Goal: Information Seeking & Learning: Learn about a topic

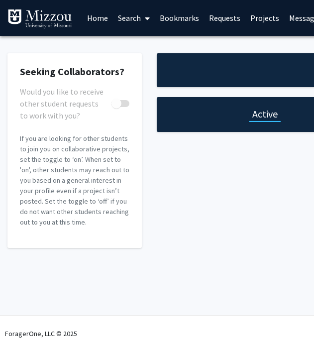
click at [222, 16] on link "Requests" at bounding box center [224, 17] width 41 height 35
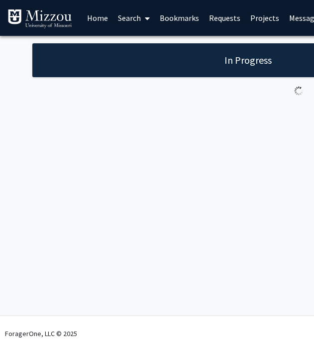
click at [178, 15] on link "Bookmarks" at bounding box center [179, 17] width 49 height 35
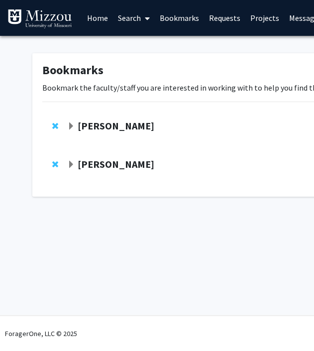
click at [135, 18] on link "Search" at bounding box center [134, 17] width 42 height 35
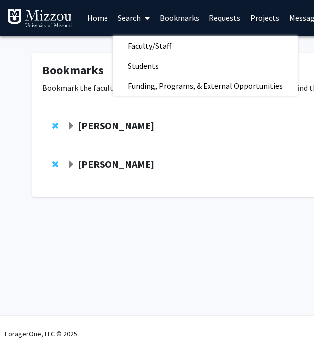
click at [153, 45] on span "Faculty/Staff" at bounding box center [149, 46] width 73 height 20
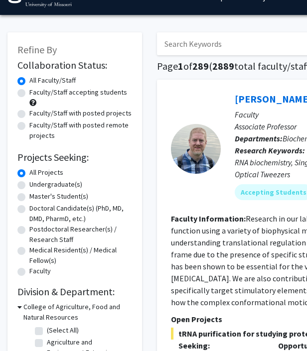
scroll to position [20, 0]
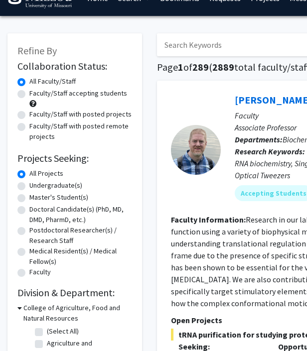
click at [52, 182] on label "Undergraduate(s)" at bounding box center [55, 185] width 53 height 10
click at [36, 182] on input "Undergraduate(s)" at bounding box center [32, 183] width 6 height 6
radio input "true"
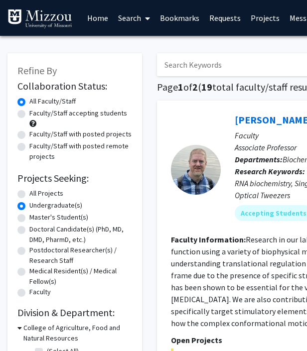
click at [59, 134] on label "Faculty/Staff with posted projects" at bounding box center [80, 134] width 102 height 10
click at [36, 134] on input "Faculty/Staff with posted projects" at bounding box center [32, 132] width 6 height 6
radio input "true"
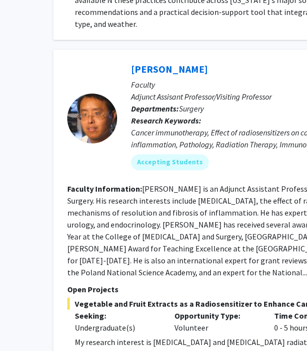
scroll to position [3906, 106]
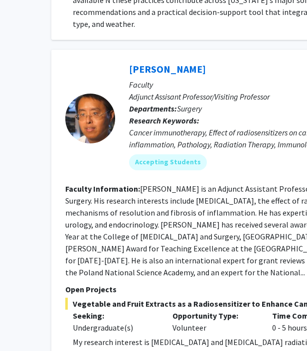
click at [165, 63] on link "[PERSON_NAME]" at bounding box center [167, 69] width 77 height 12
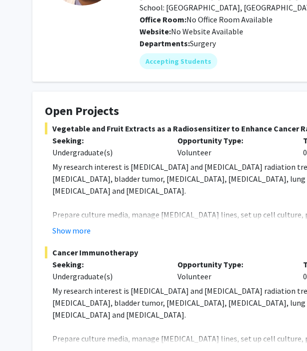
scroll to position [161, 0]
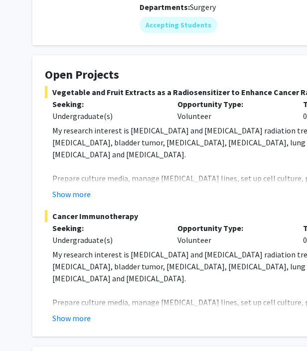
click at [73, 188] on button "Show more" at bounding box center [71, 194] width 38 height 12
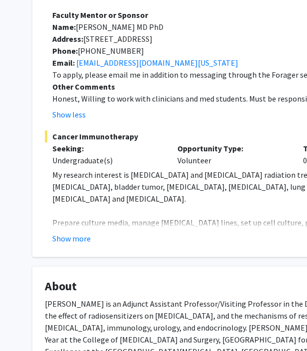
scroll to position [495, 0]
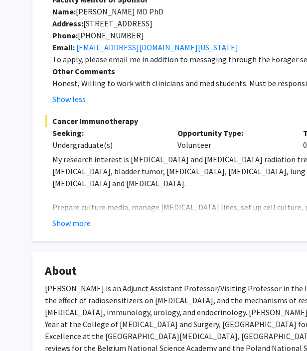
click at [71, 217] on button "Show more" at bounding box center [71, 223] width 38 height 12
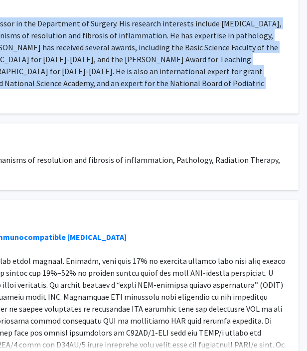
scroll to position [999, 291]
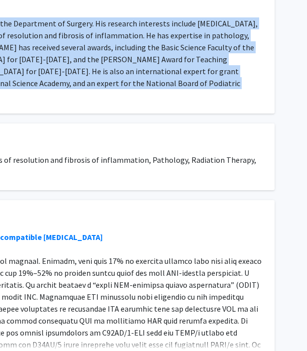
drag, startPoint x: 47, startPoint y: 162, endPoint x: 148, endPoint y: 45, distance: 154.2
copy div "Lore Ipsumdol Sitametco adi Elits Doeiusmo te i Utlaboreetdolor ma Aliquae Admi…"
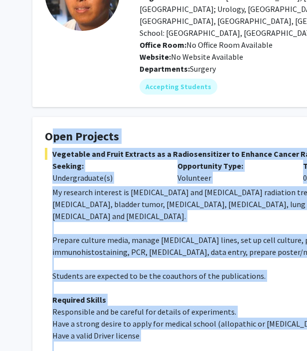
scroll to position [99, 0]
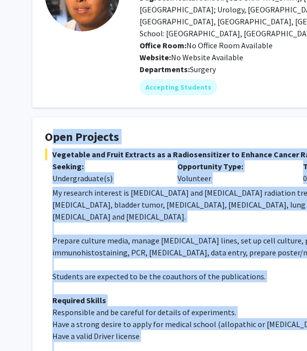
click at [147, 194] on span "My research interest is [MEDICAL_DATA] and [MEDICAL_DATA] radiation treatment. …" at bounding box center [302, 205] width 500 height 34
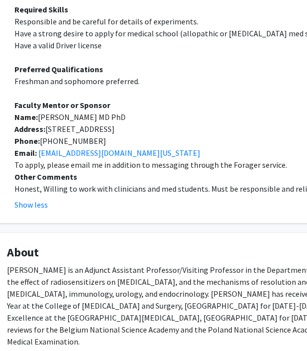
scroll to position [753, 24]
